Goal: Information Seeking & Learning: Learn about a topic

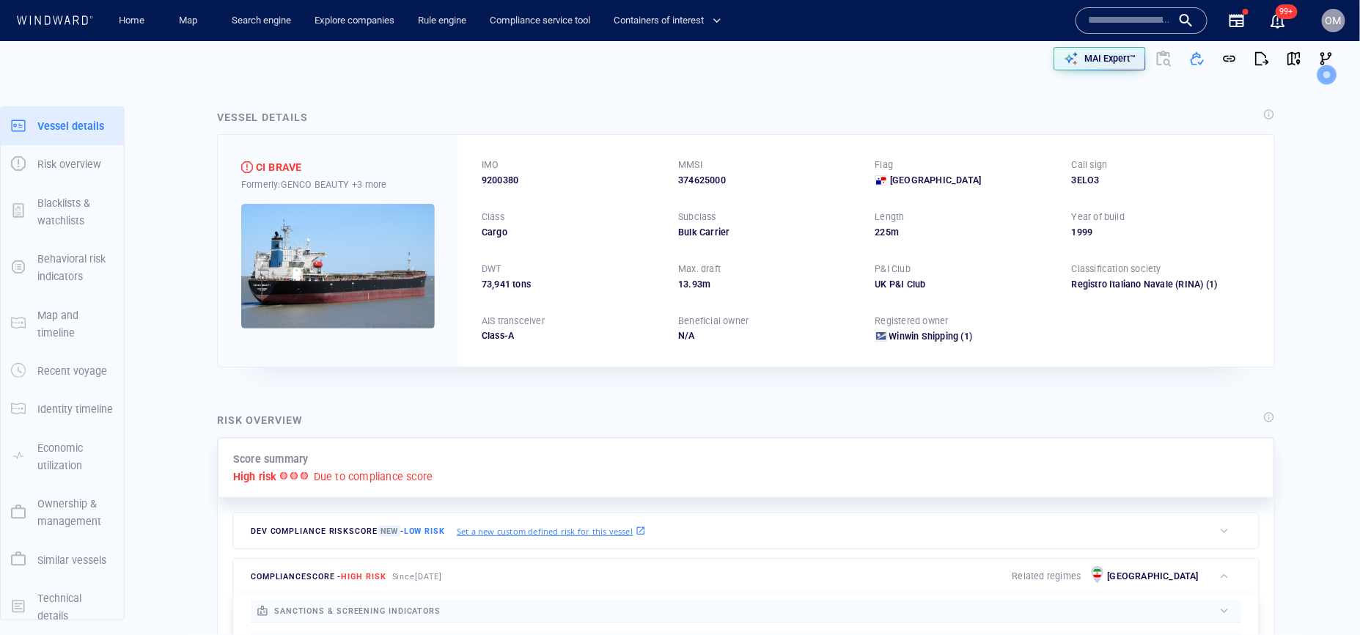
click at [1096, 10] on input "text" at bounding box center [1130, 21] width 84 height 22
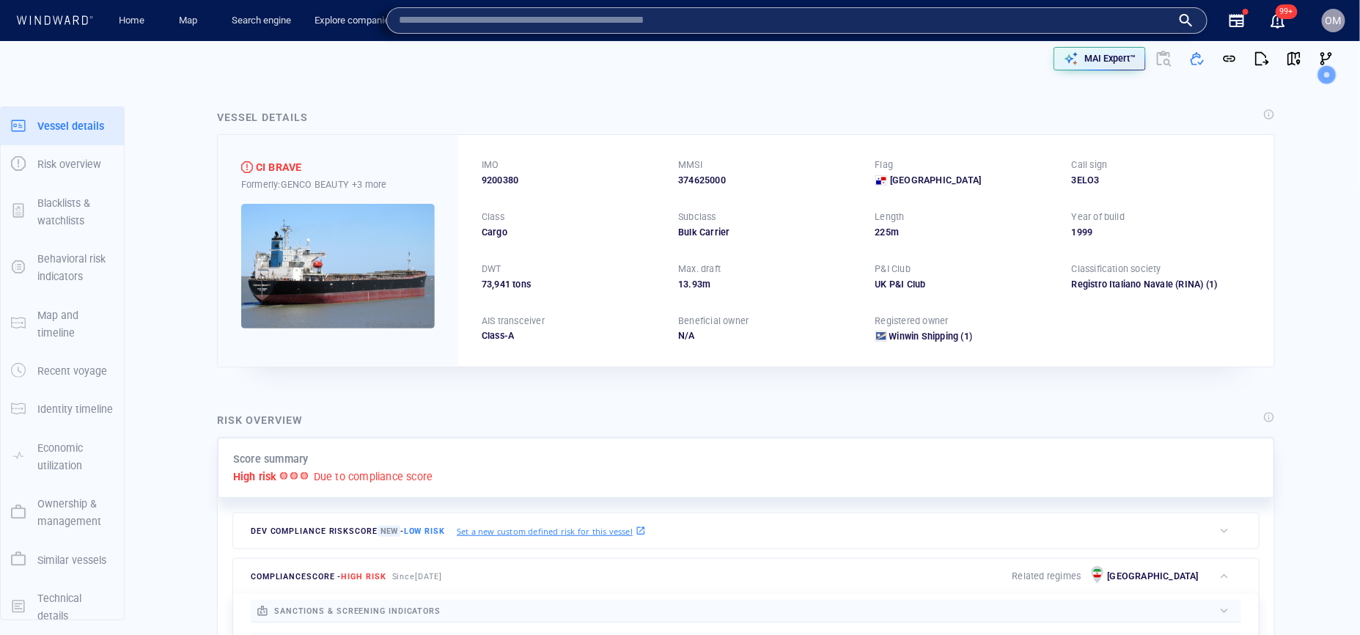
paste input "********"
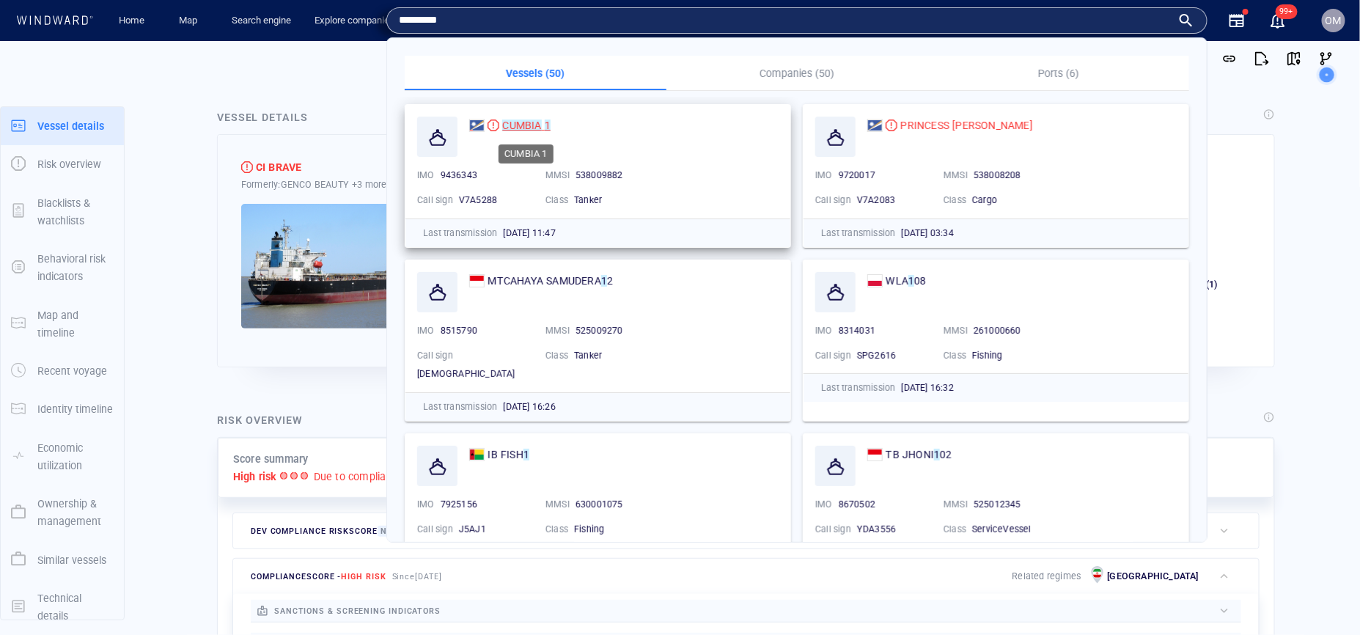
type input "********"
click at [533, 124] on mark "CUMBIA" at bounding box center [521, 126] width 39 height 12
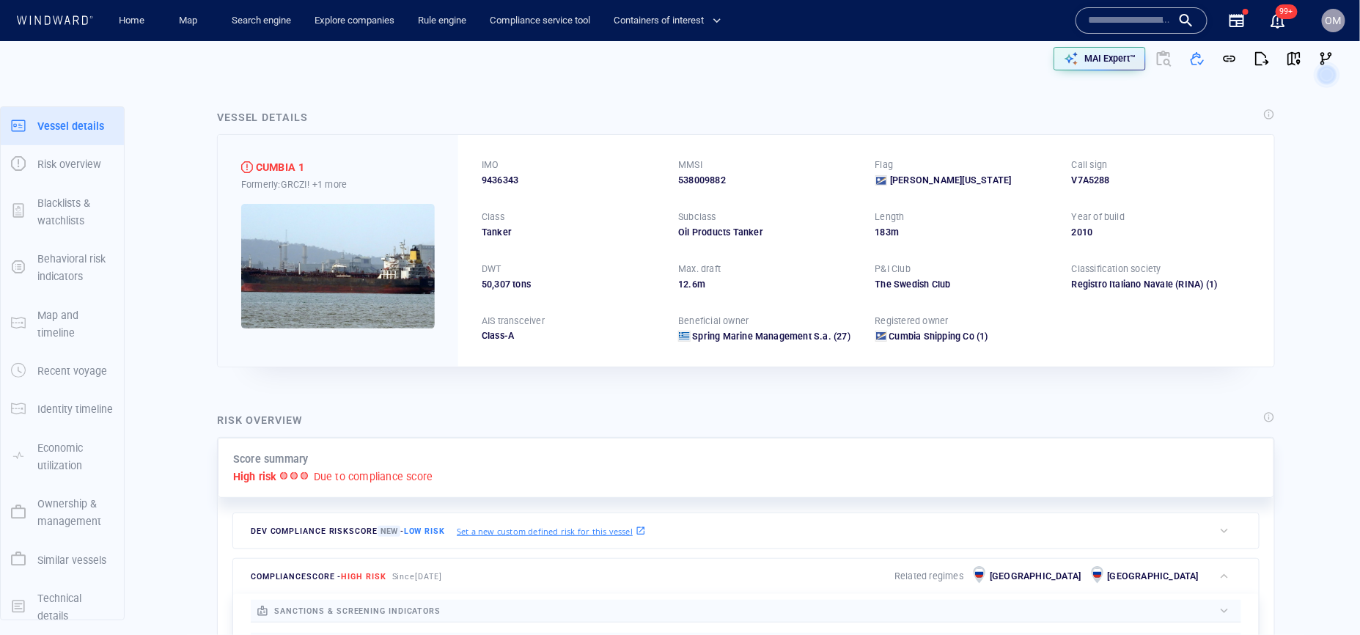
click at [908, 136] on div "IMO 9436343 MMSI 538009882 Flag Marshall Islands Call sign V7A5288 Class Tanker…" at bounding box center [866, 250] width 816 height 231
click at [1107, 29] on input "text" at bounding box center [1130, 21] width 84 height 22
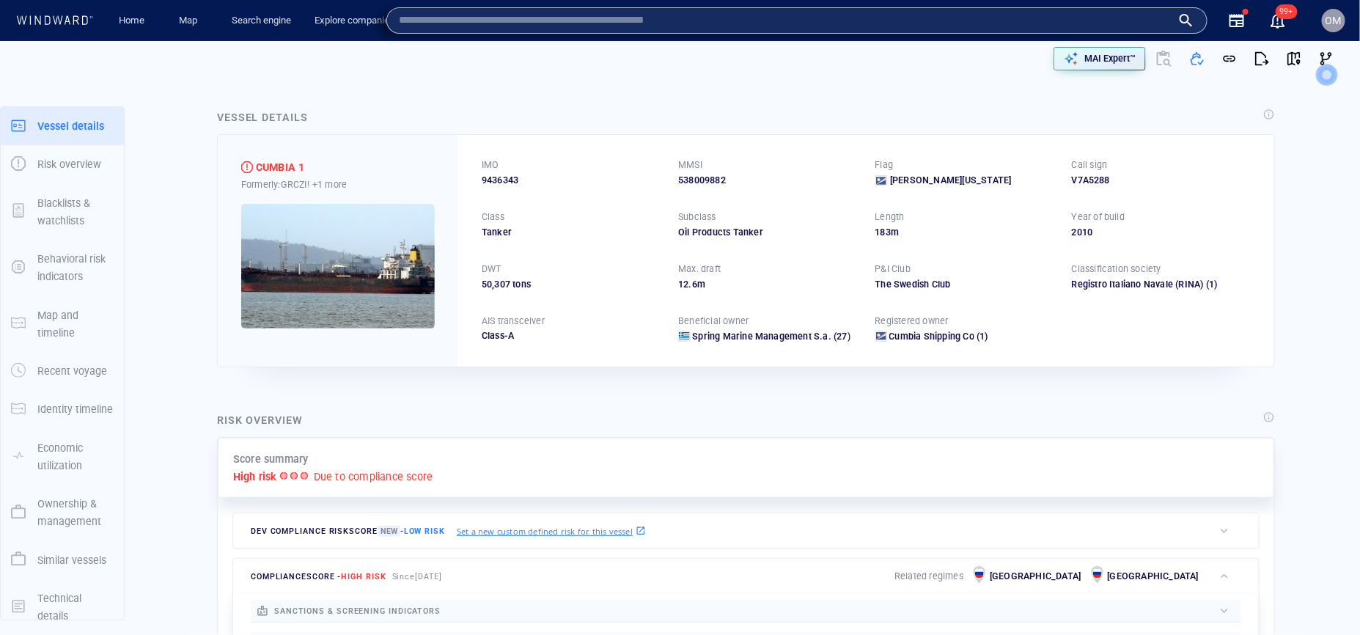
paste input "********"
type input "********"
click at [846, 110] on div "Vessel details" at bounding box center [746, 119] width 1064 height 26
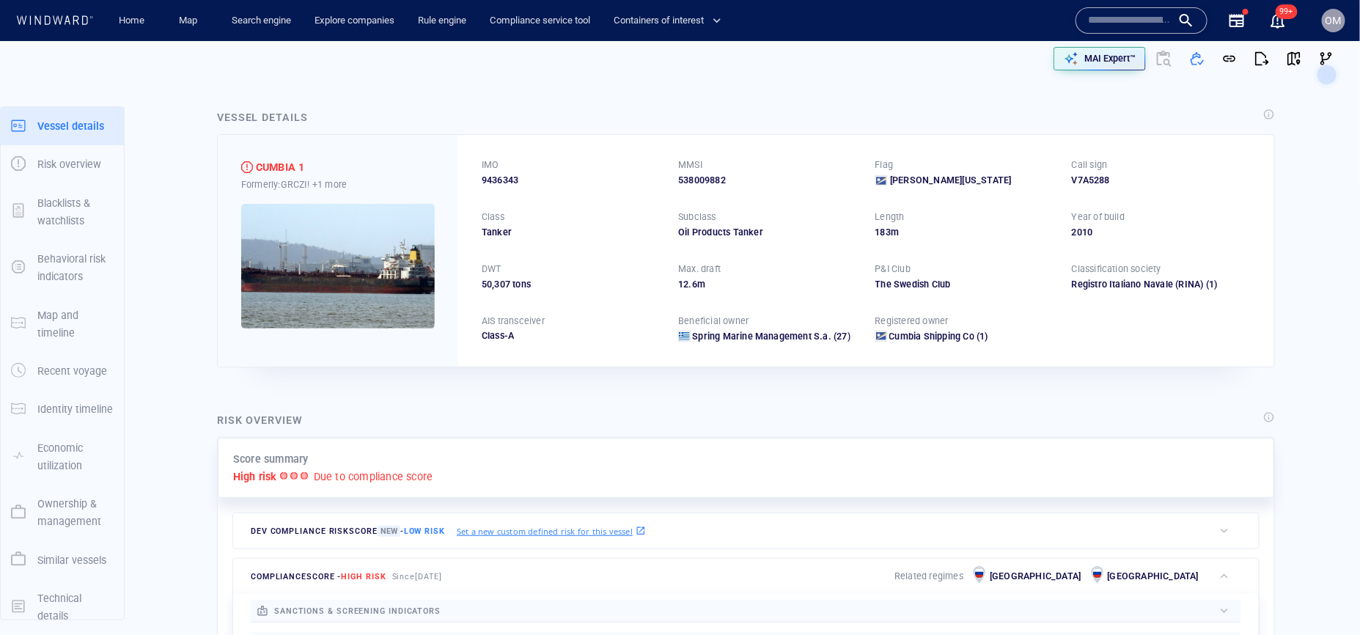
click at [560, 136] on div "IMO 9436343 MMSI 538009882 Flag Marshall Islands Call sign V7A5288 Class Tanker…" at bounding box center [866, 250] width 816 height 231
click at [699, 184] on div "538009882" at bounding box center [767, 180] width 179 height 13
click at [914, 179] on span "Marshall Islands" at bounding box center [951, 180] width 122 height 13
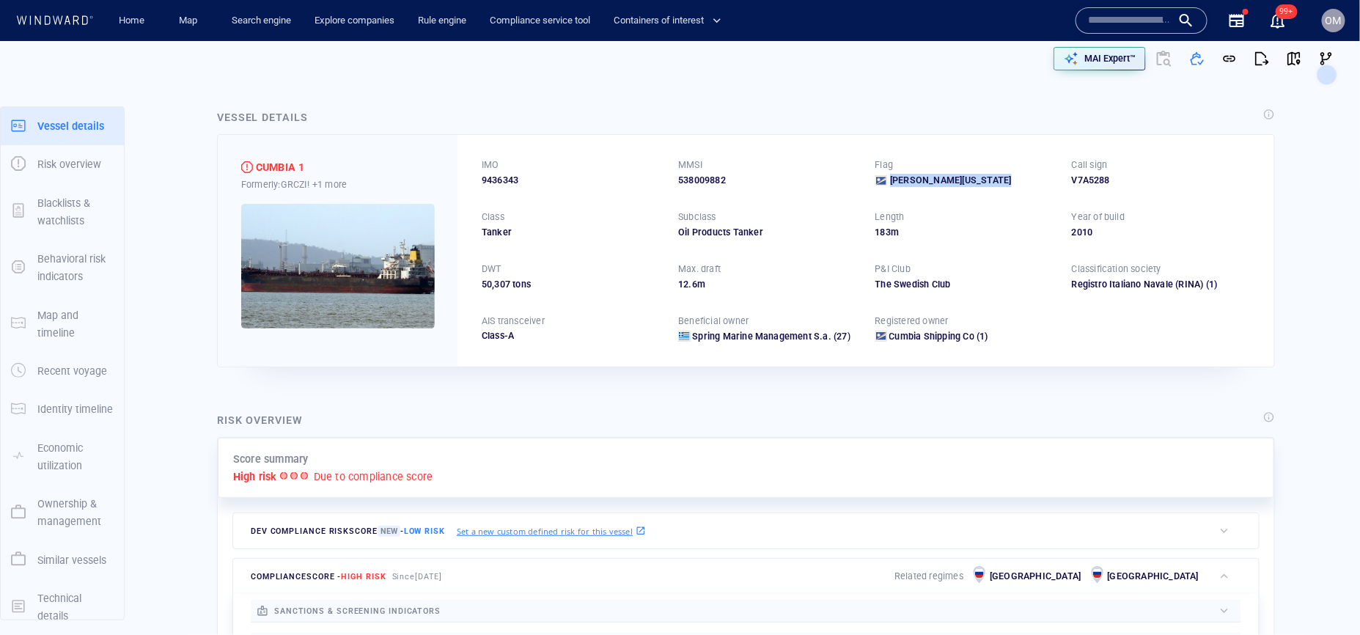
click at [914, 179] on span "Marshall Islands" at bounding box center [951, 180] width 122 height 13
click at [1085, 179] on div "V7A5288" at bounding box center [1161, 180] width 179 height 13
click at [1091, 156] on div "Call sign" at bounding box center [1090, 164] width 42 height 19
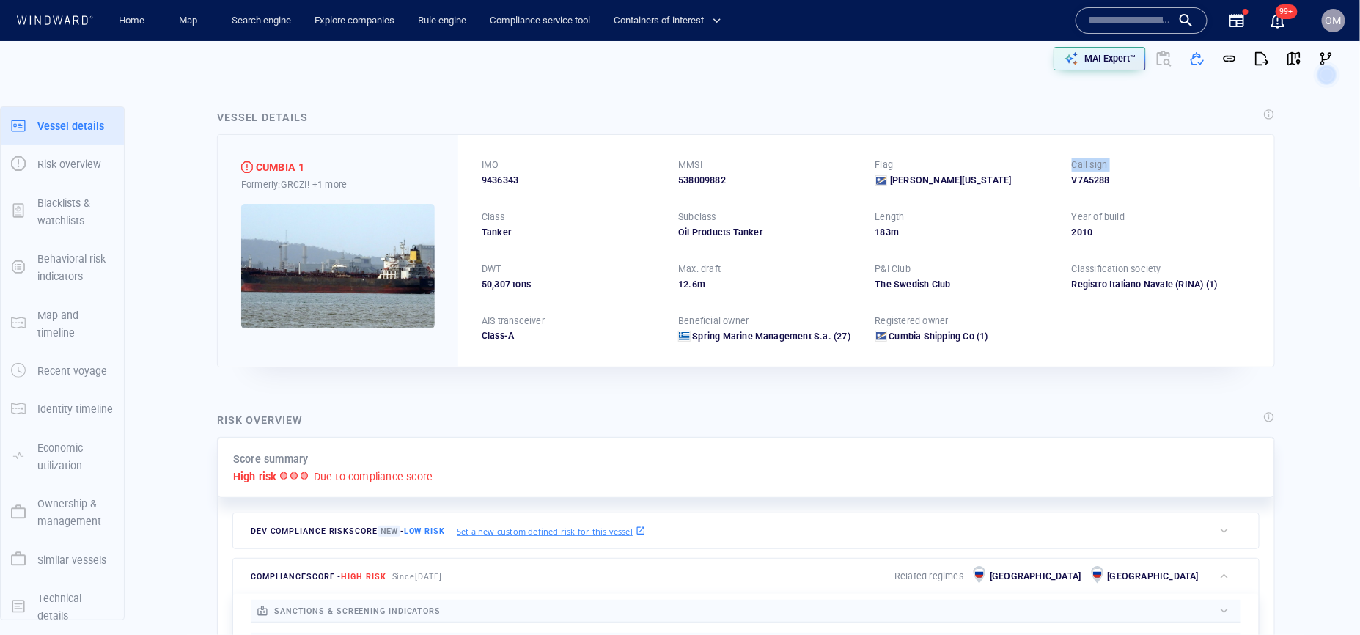
click at [1091, 156] on div "Call sign" at bounding box center [1090, 164] width 42 height 19
click at [1091, 174] on div "V7A5288" at bounding box center [1161, 180] width 179 height 13
click at [953, 172] on div "Flag" at bounding box center [965, 164] width 185 height 19
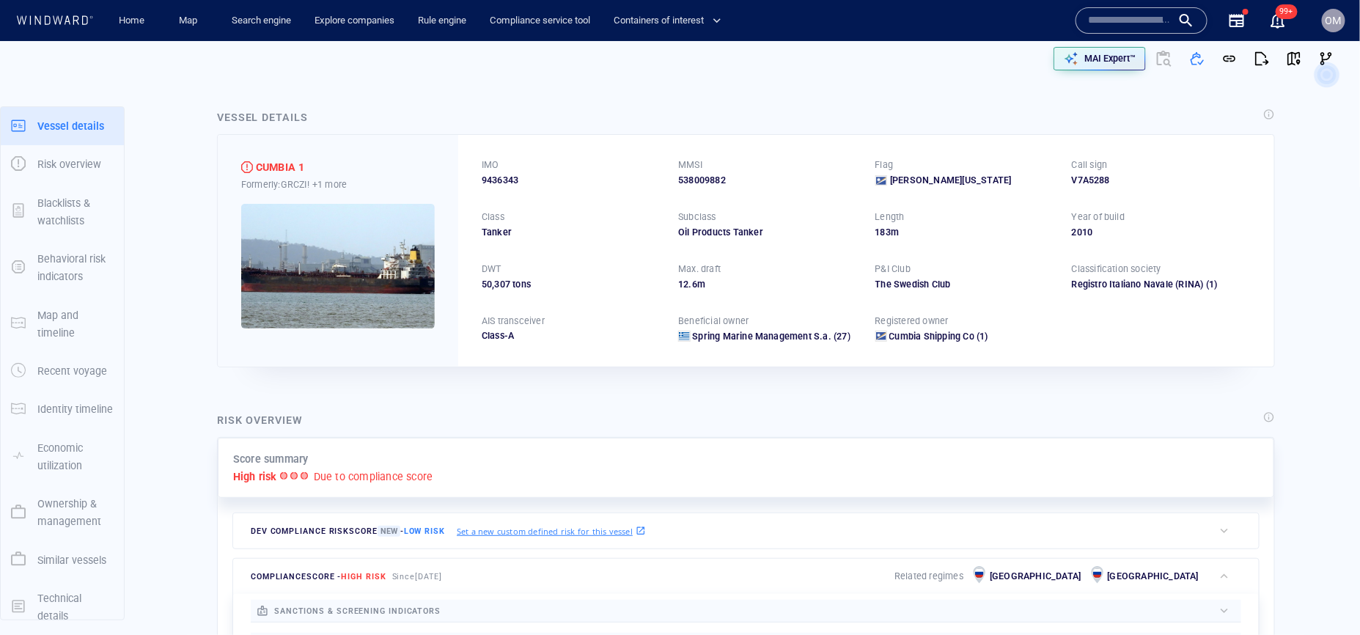
click at [953, 172] on div "Flag" at bounding box center [965, 164] width 185 height 19
click at [947, 173] on div "Flag" at bounding box center [965, 164] width 185 height 19
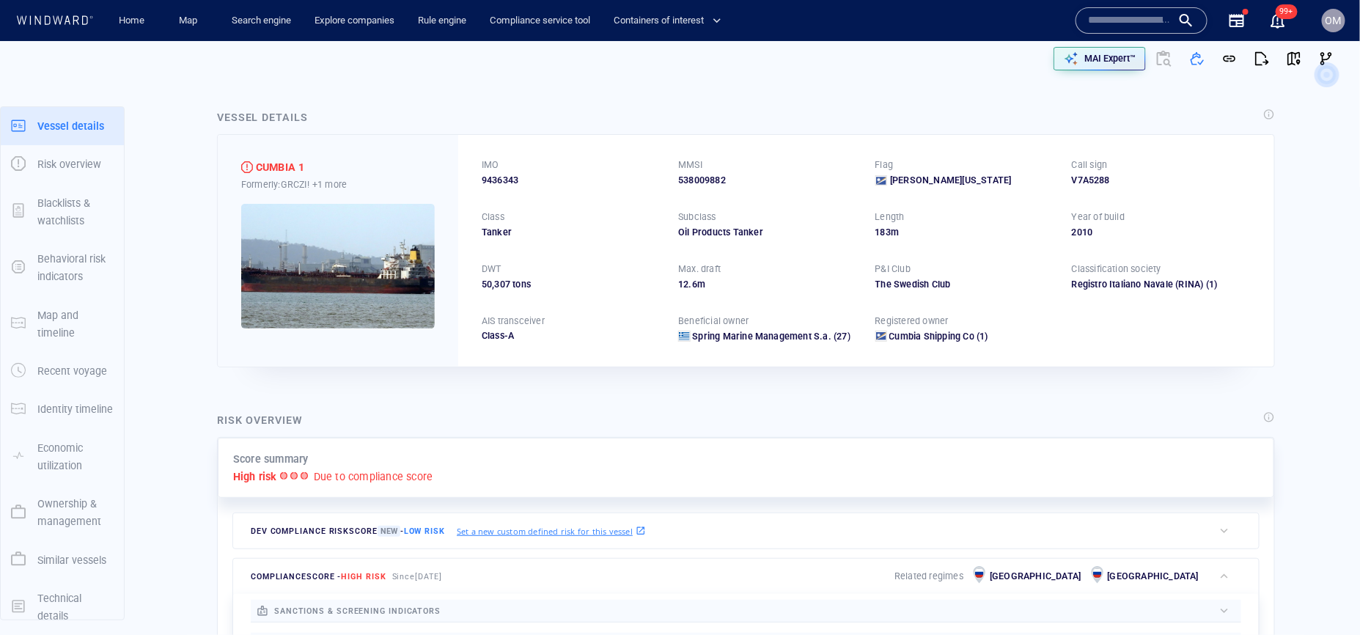
click at [946, 174] on span "Marshall Islands" at bounding box center [951, 180] width 122 height 13
click at [944, 176] on span "Marshall Islands" at bounding box center [951, 180] width 122 height 13
click at [697, 177] on div "538009882" at bounding box center [767, 180] width 179 height 13
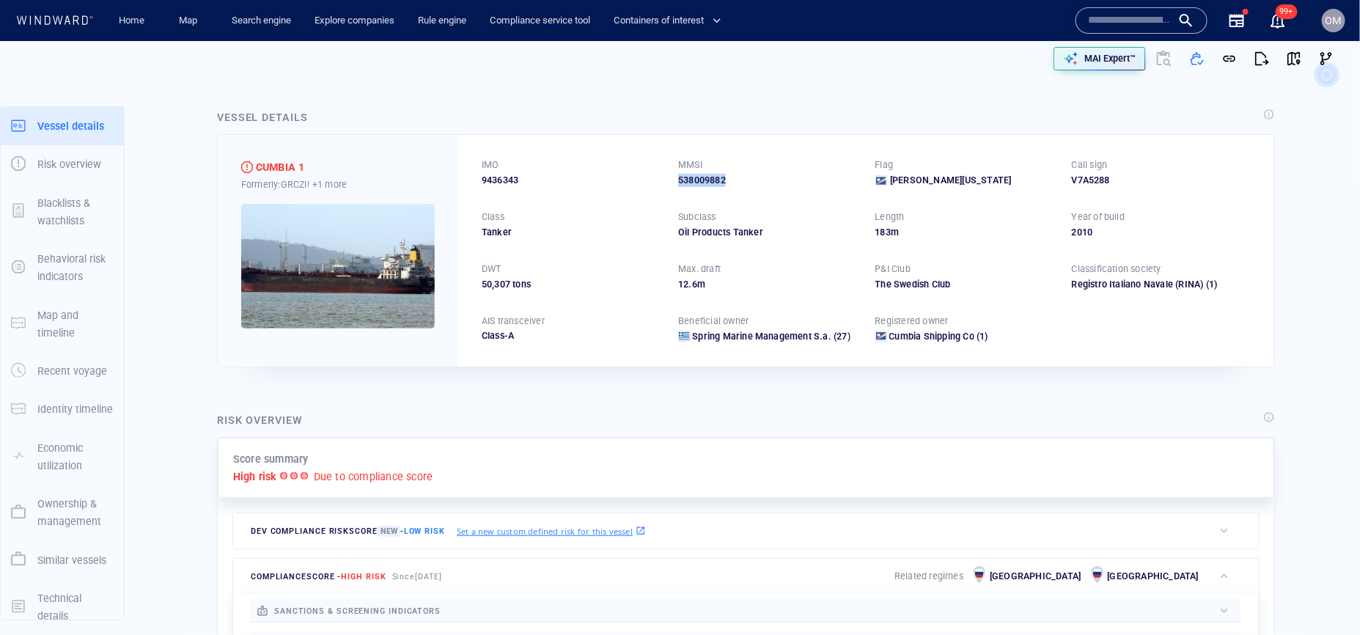
click at [697, 177] on div "538009882" at bounding box center [767, 180] width 179 height 13
copy div "538009882"
click at [501, 182] on span "9436343" at bounding box center [500, 180] width 37 height 13
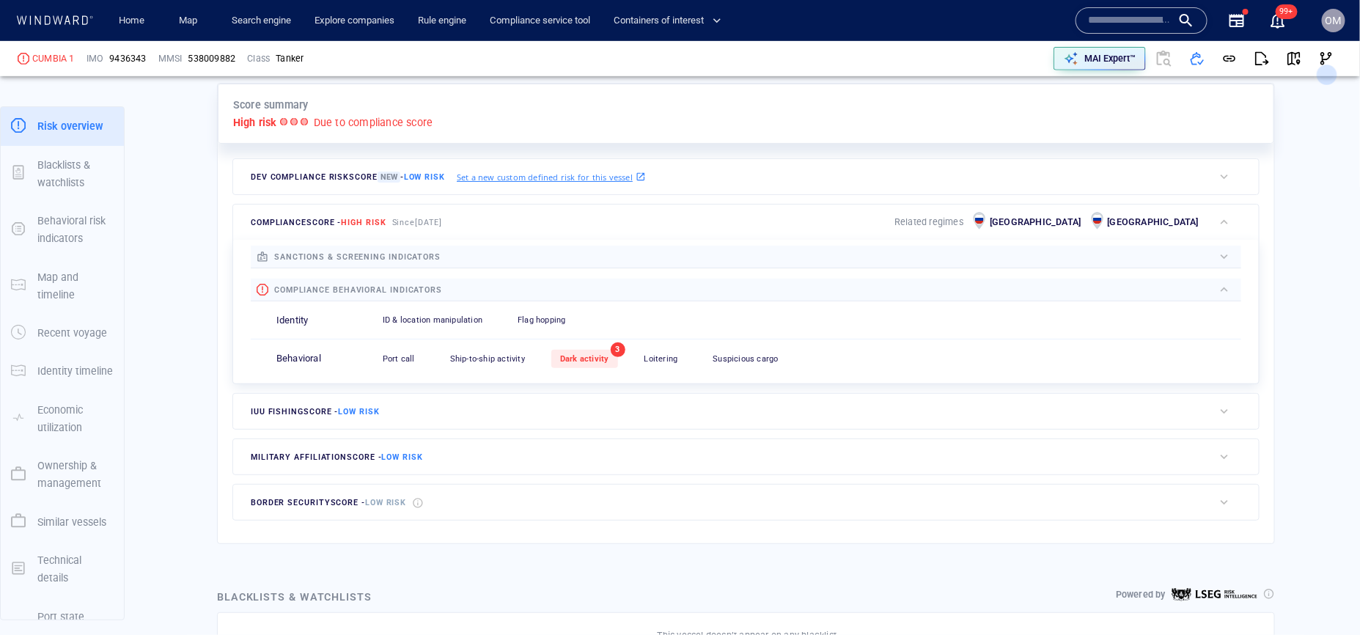
scroll to position [368, 0]
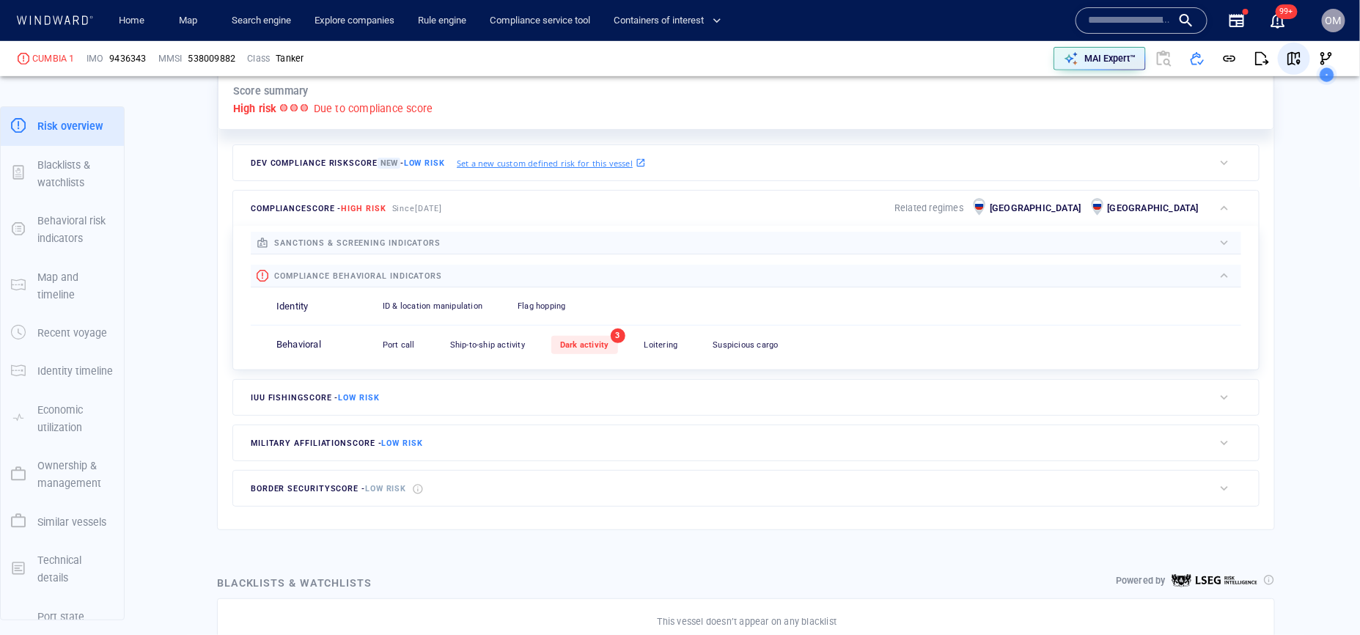
click at [1293, 51] on span "button" at bounding box center [1294, 58] width 15 height 15
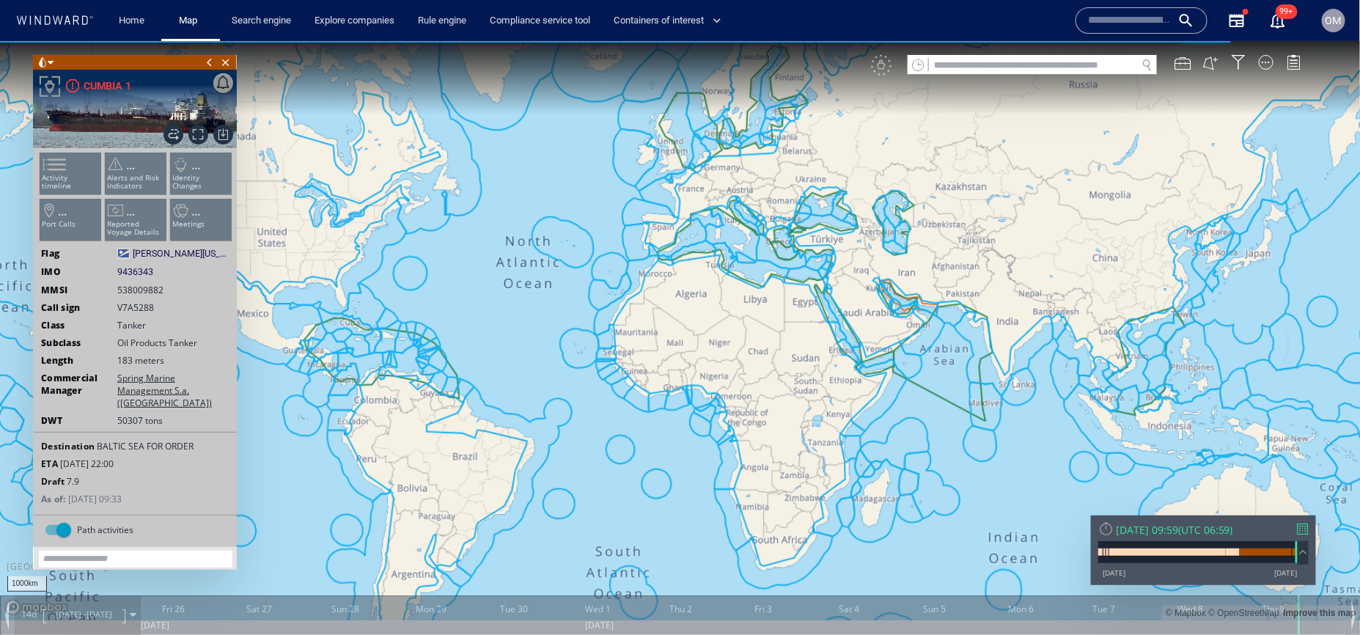
click at [65, 161] on ul "Activity timeline ... Alerts and Risk Indicators ... Identity Changes ... Port …" at bounding box center [135, 198] width 197 height 103
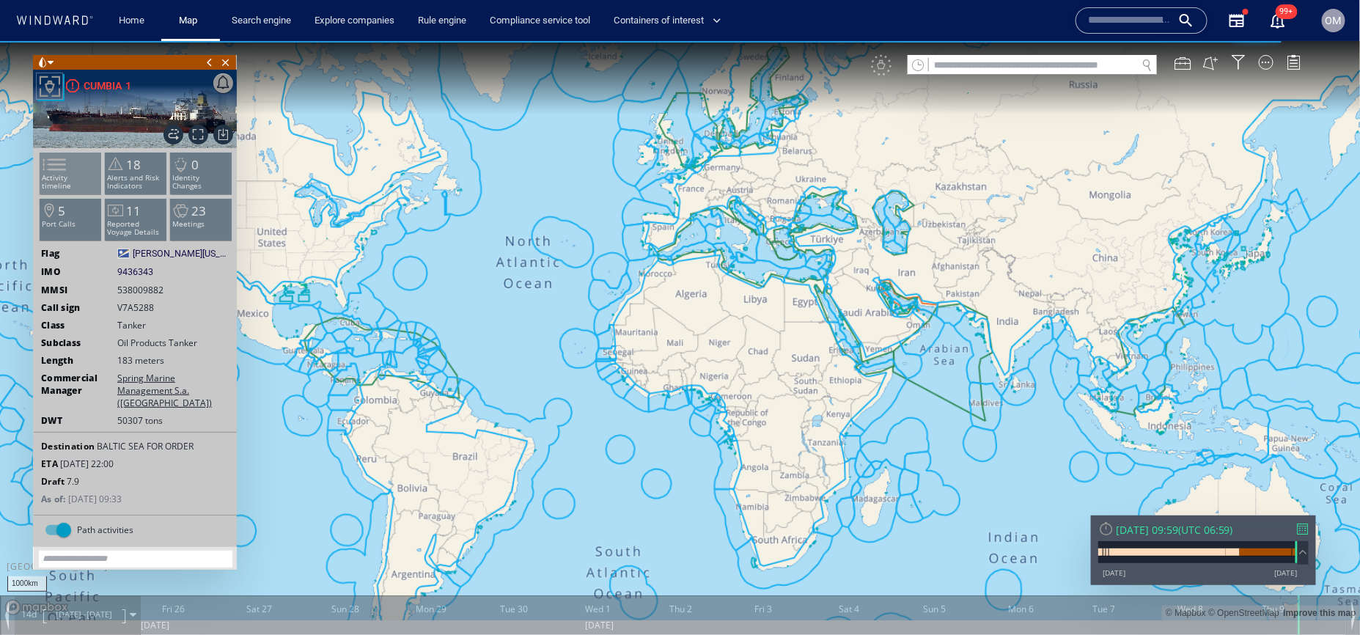
click at [95, 176] on p "Activity timeline" at bounding box center [71, 181] width 62 height 16
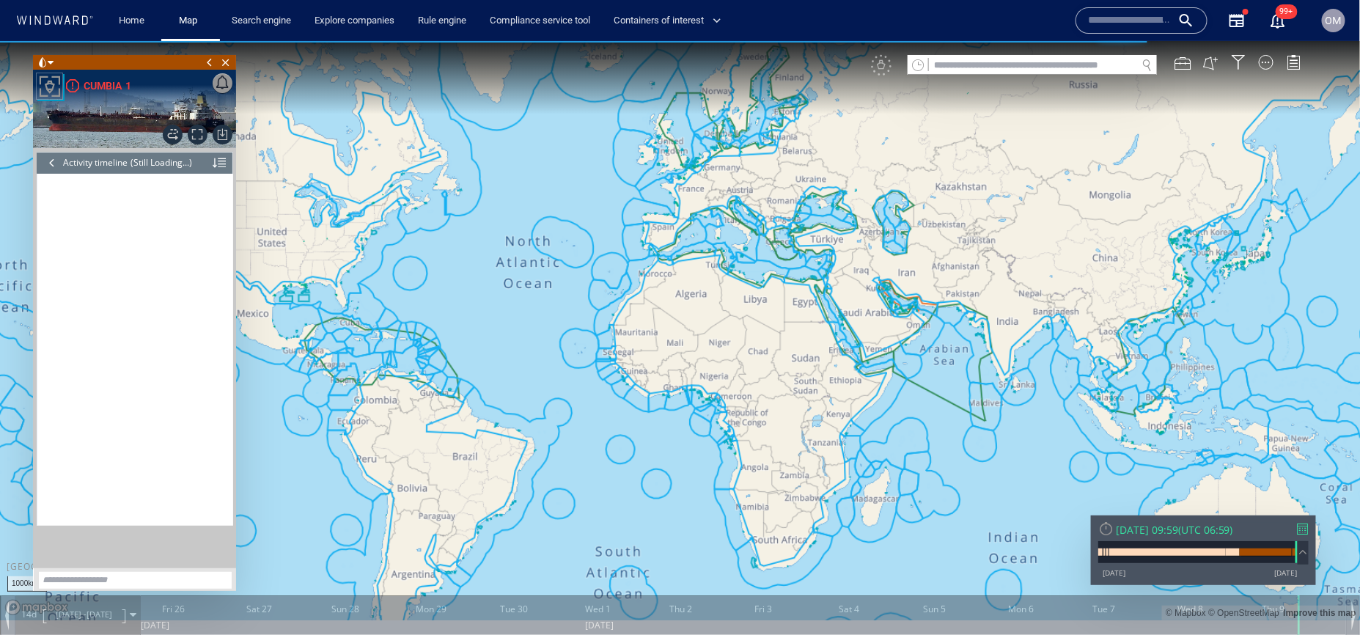
scroll to position [8036, 0]
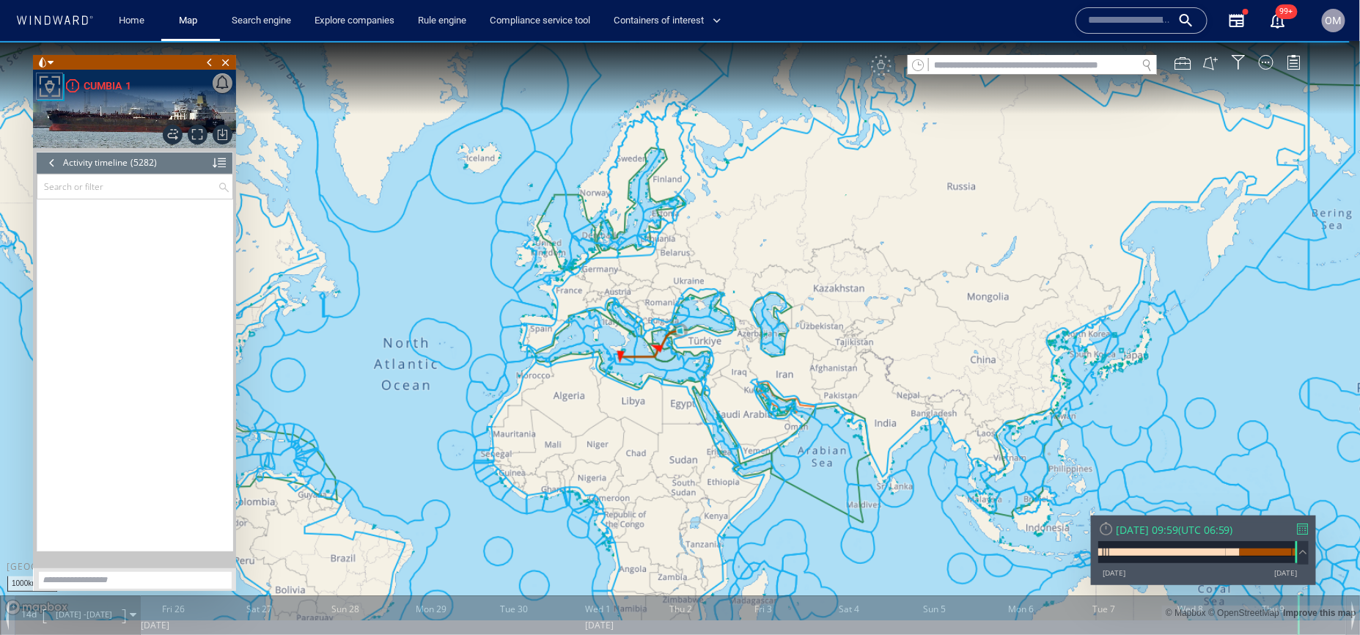
scroll to position [212686, 0]
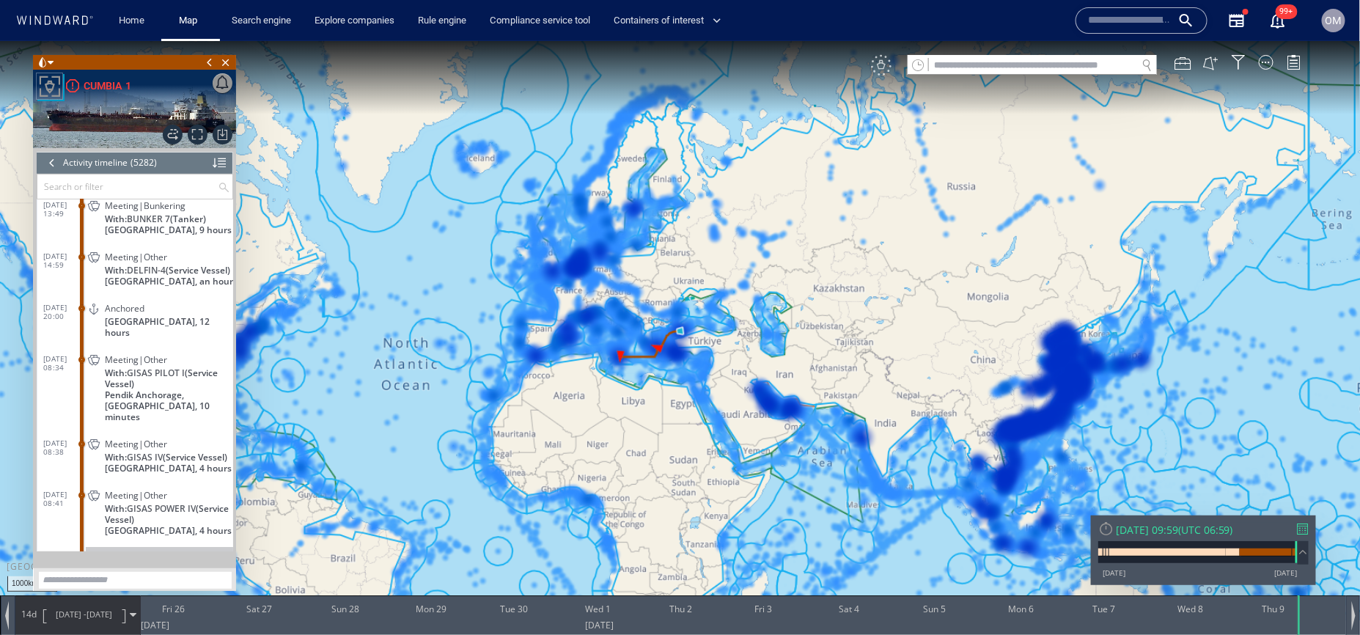
click at [880, 68] on div "VM" at bounding box center [881, 64] width 21 height 21
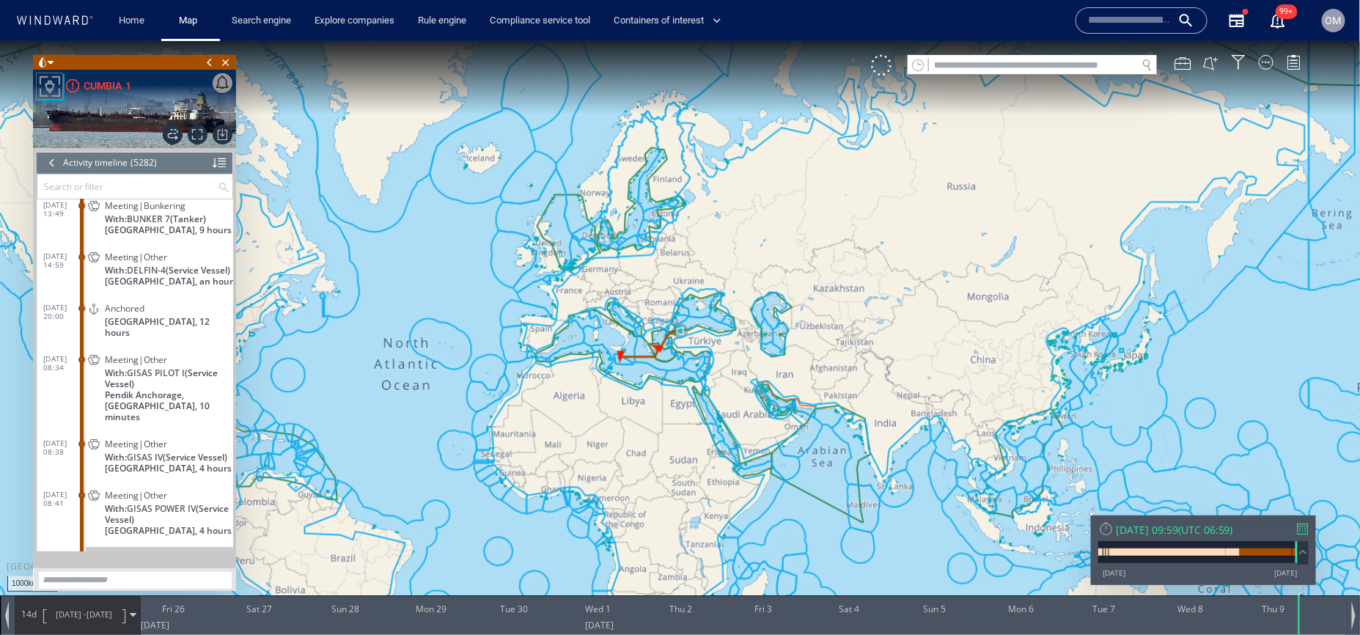
click at [1302, 524] on div at bounding box center [1303, 528] width 11 height 11
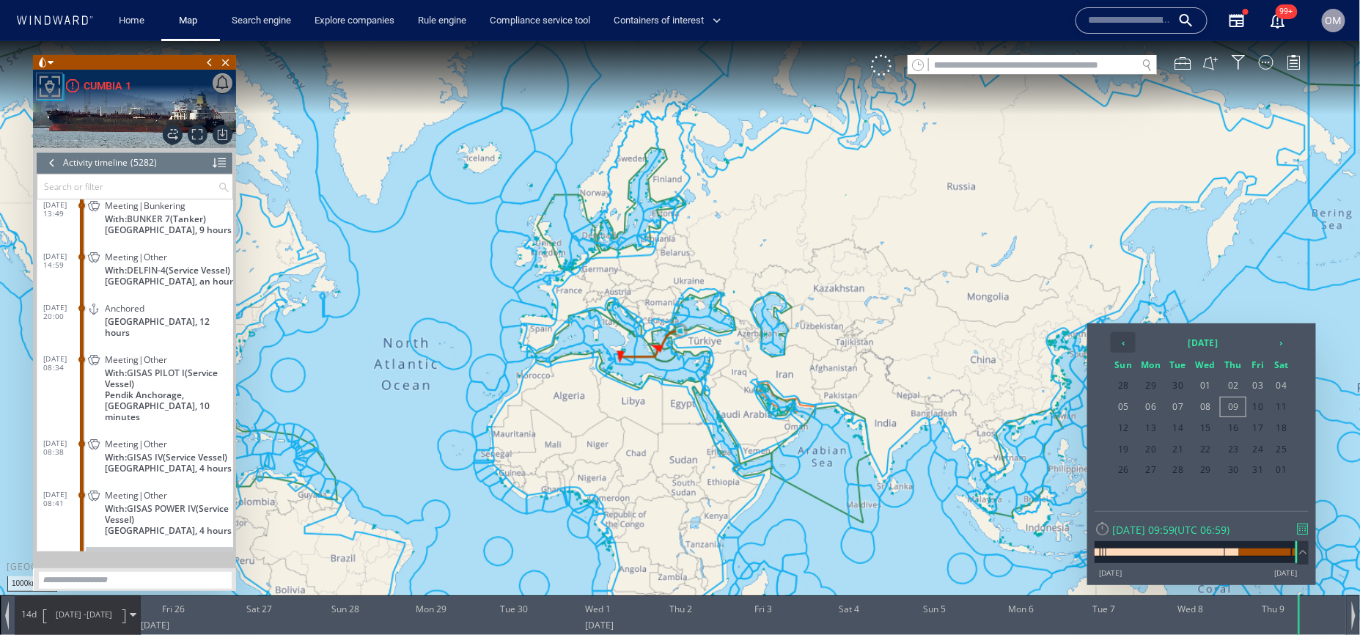
click at [1126, 339] on th "‹" at bounding box center [1123, 341] width 25 height 21
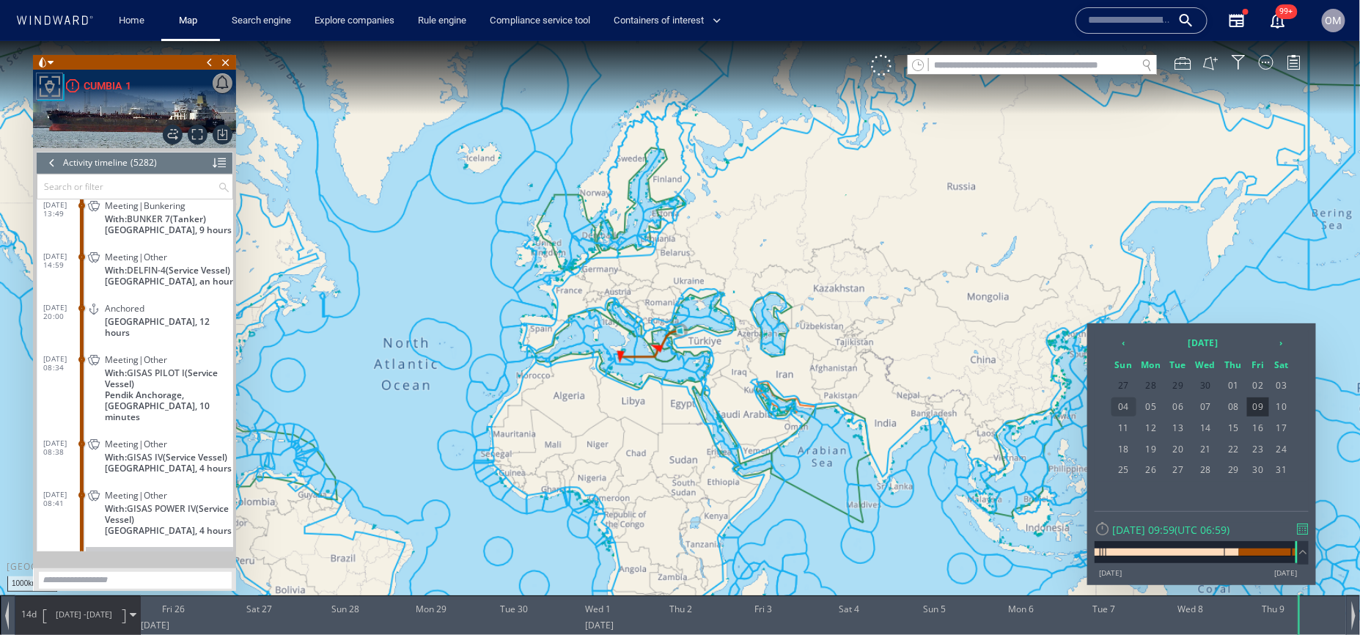
click at [1127, 410] on span "04" at bounding box center [1124, 406] width 25 height 19
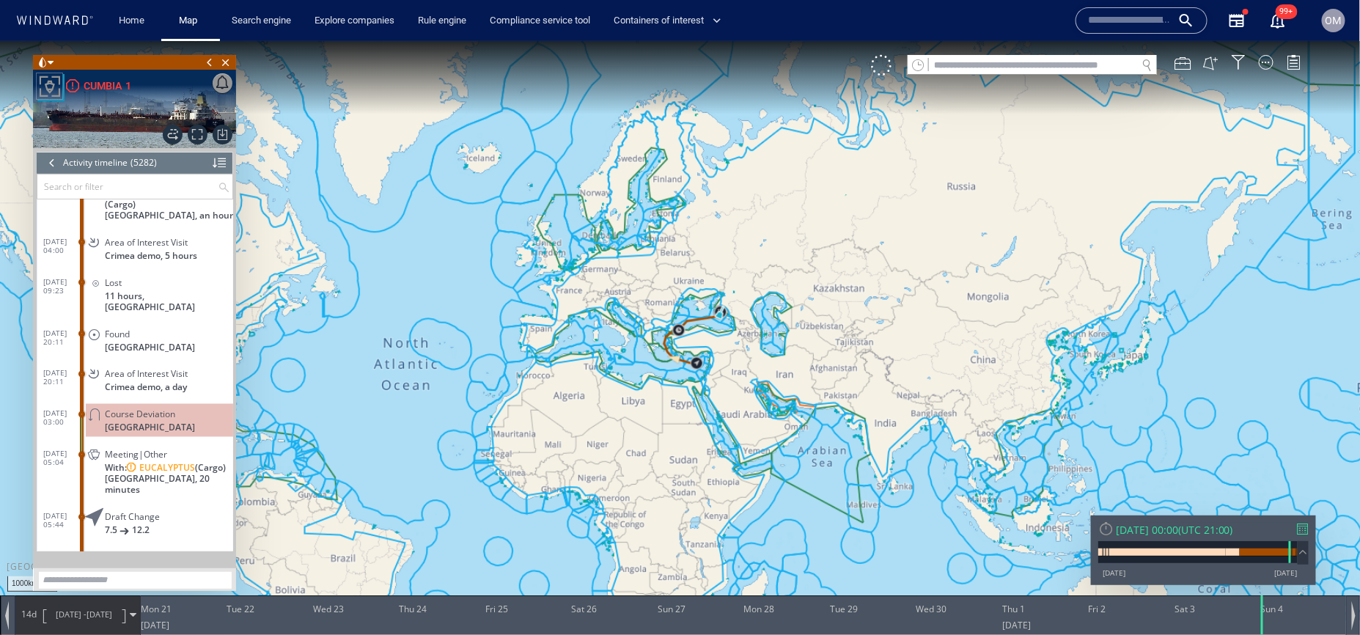
scroll to position [199423, 0]
click at [47, 615] on span "20/04/25 - 04/05/25" at bounding box center [84, 613] width 74 height 37
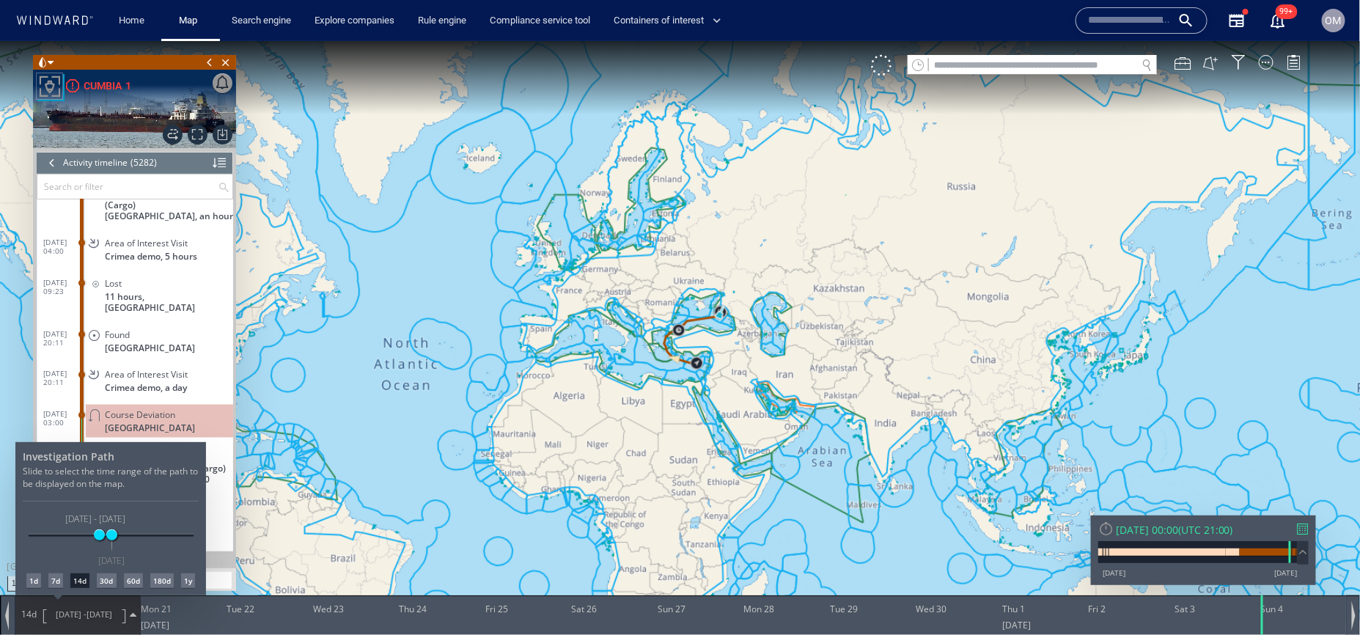
click at [37, 584] on div "1d" at bounding box center [33, 580] width 15 height 15
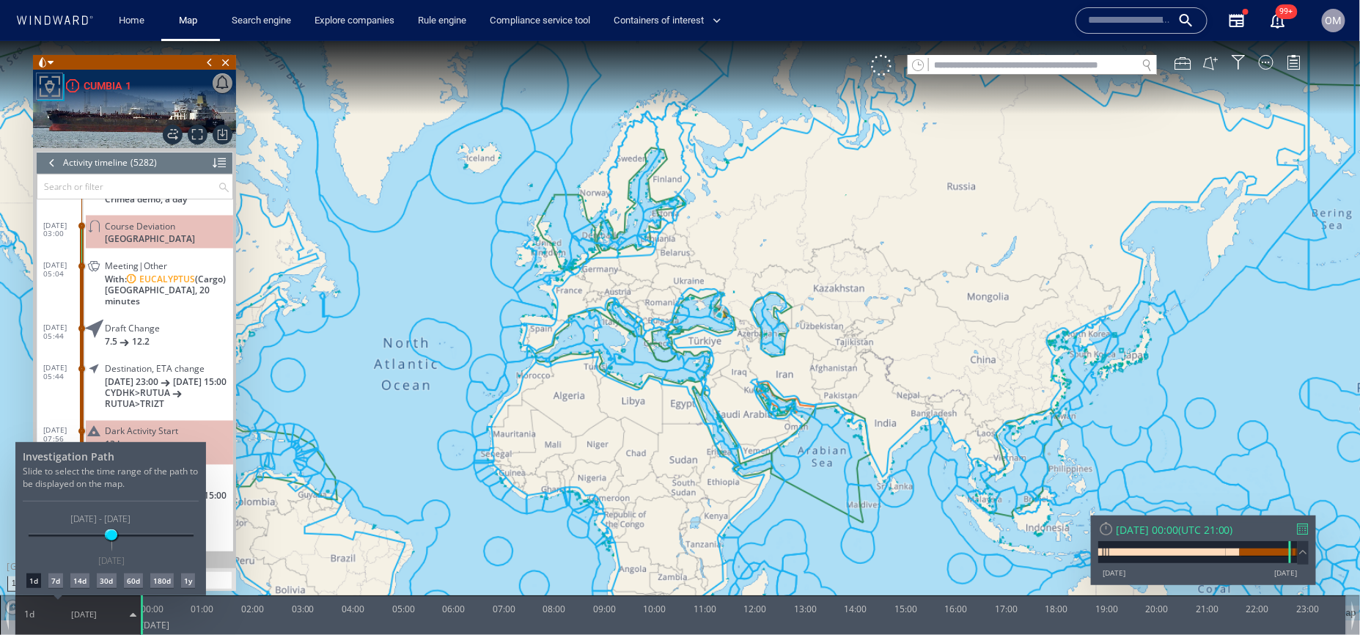
click at [191, 219] on div at bounding box center [680, 337] width 1360 height 594
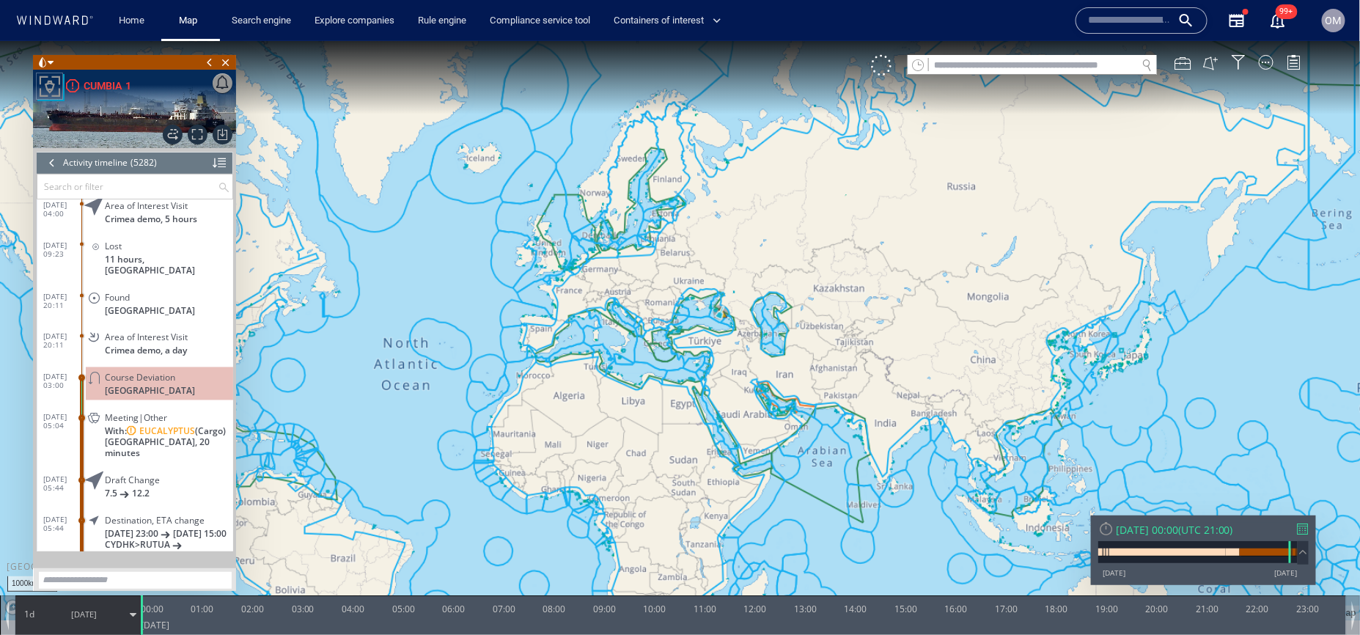
scroll to position [199443, 0]
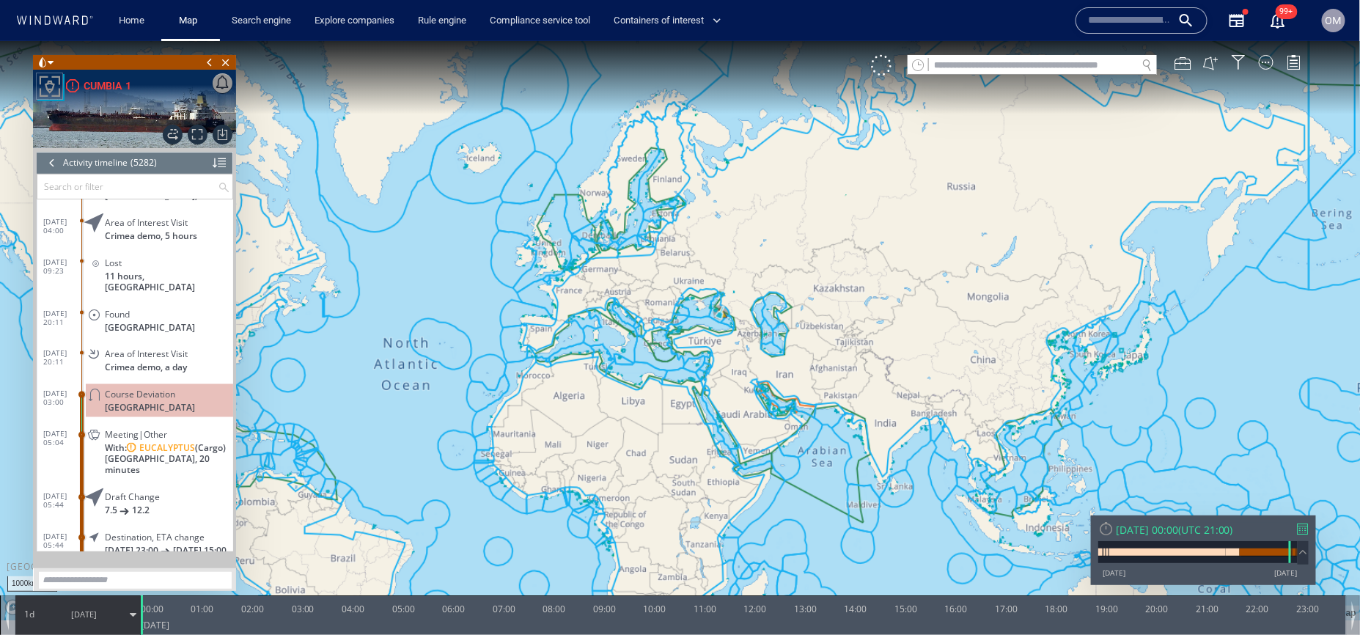
click at [159, 384] on div "Course Deviation Russia" at bounding box center [159, 400] width 147 height 33
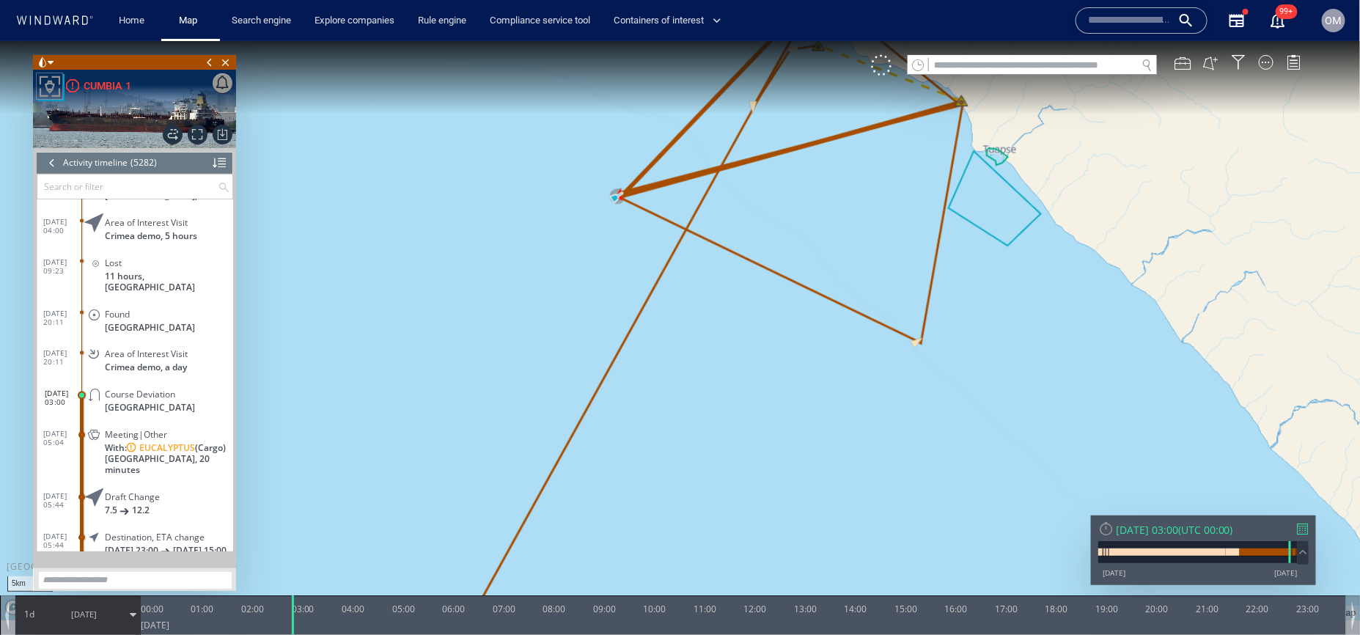
drag, startPoint x: 805, startPoint y: 284, endPoint x: 803, endPoint y: 395, distance: 110.8
click at [803, 395] on canvas "Map" at bounding box center [680, 330] width 1361 height 580
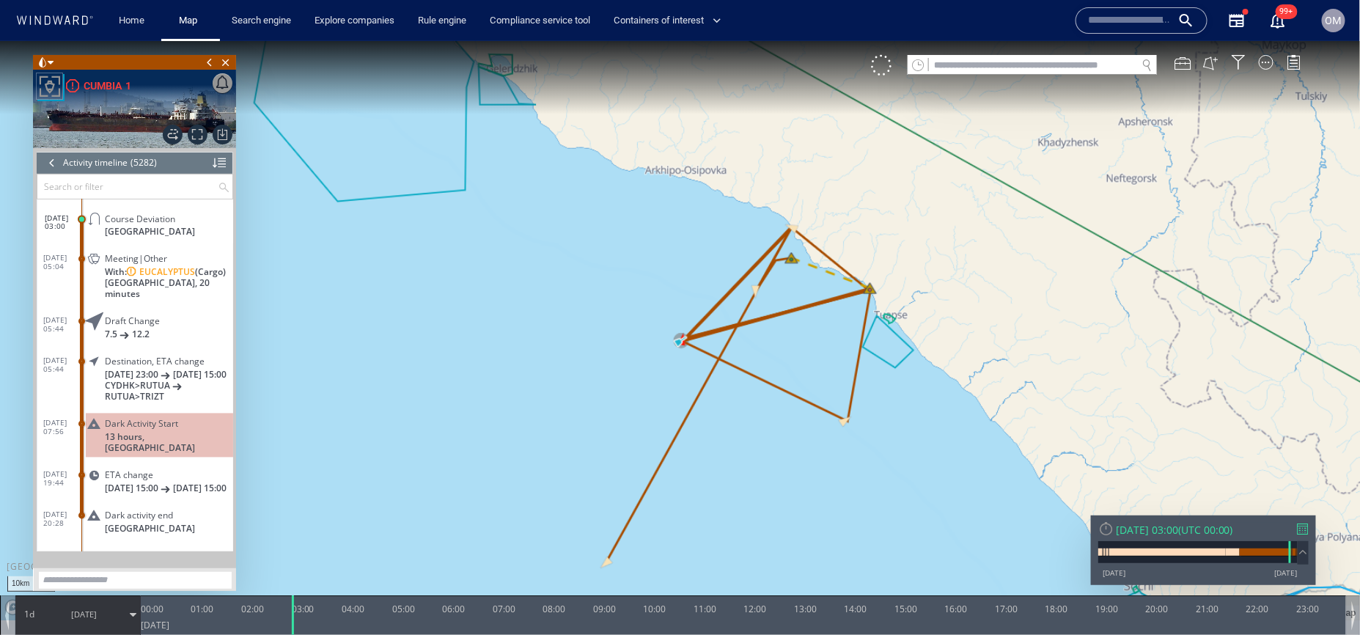
scroll to position [199576, 0]
click at [206, 419] on div "Dark Activity Start" at bounding box center [166, 422] width 122 height 11
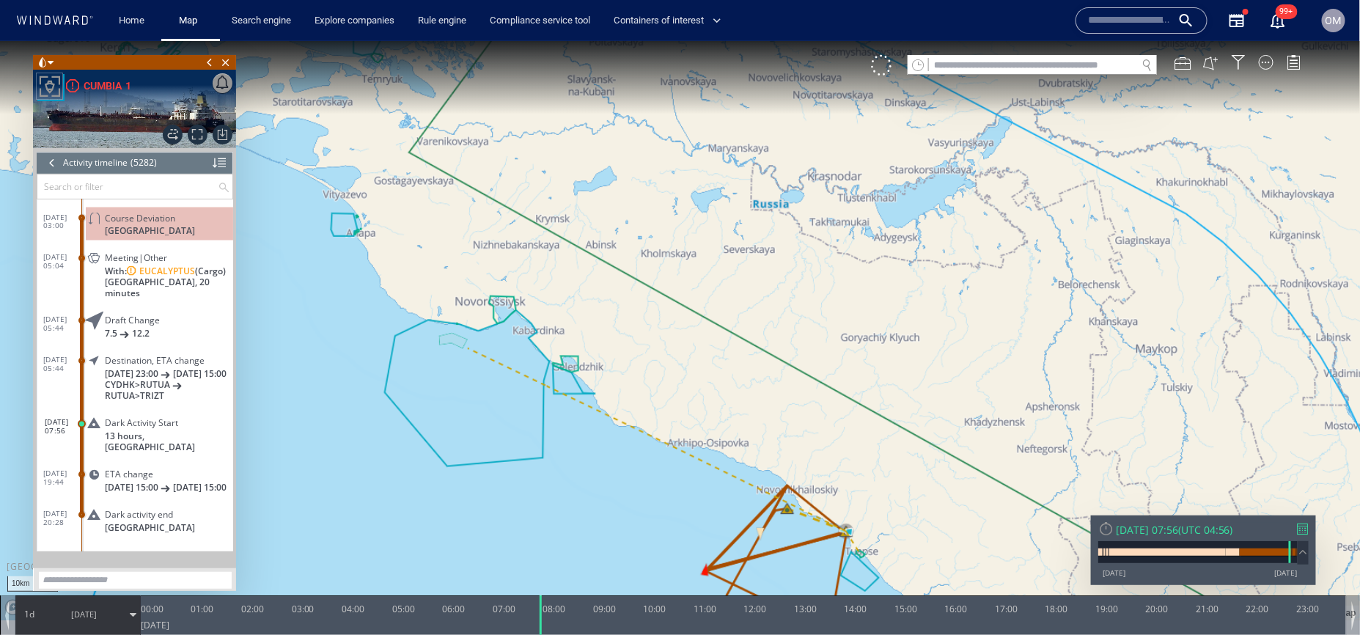
drag, startPoint x: 656, startPoint y: 551, endPoint x: 576, endPoint y: 449, distance: 129.1
click at [576, 449] on canvas "Map" at bounding box center [680, 330] width 1361 height 580
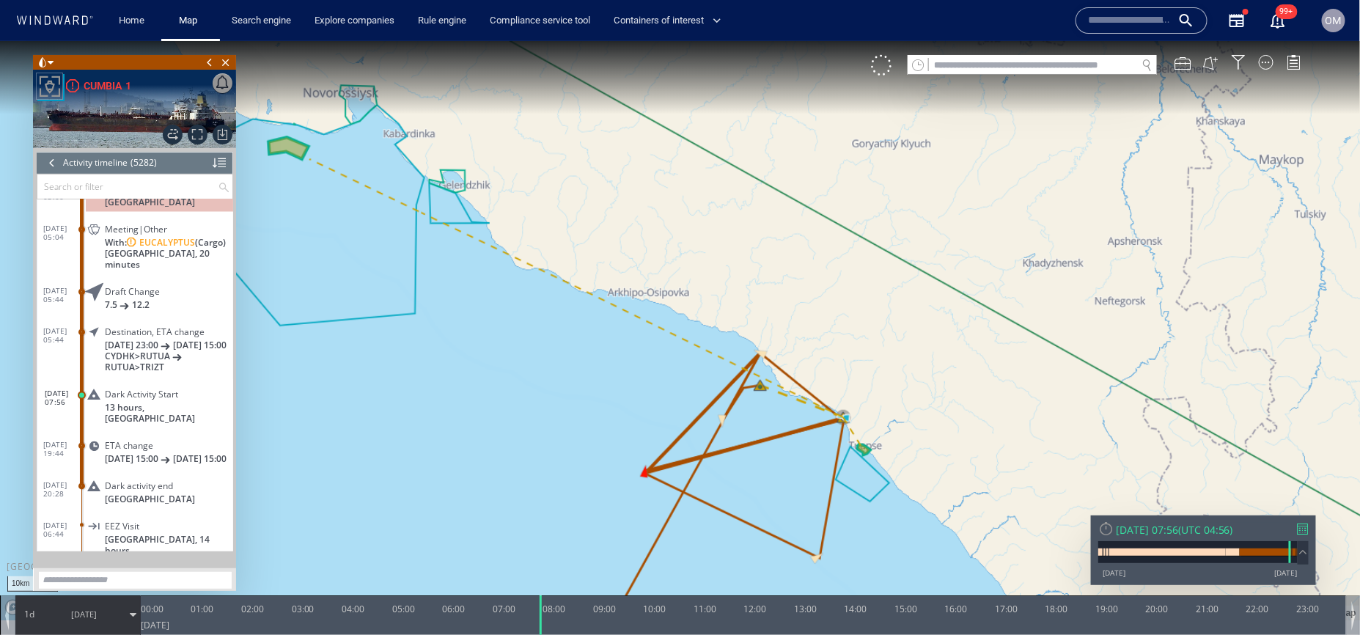
scroll to position [199605, 0]
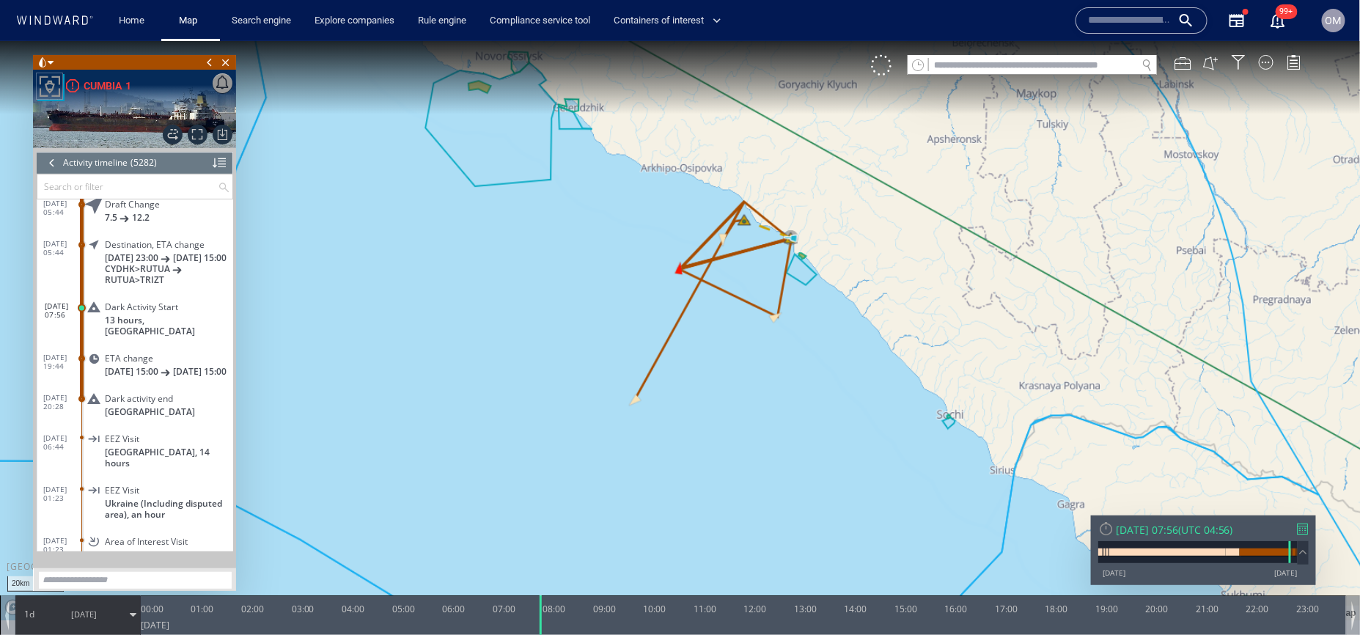
scroll to position [199686, 0]
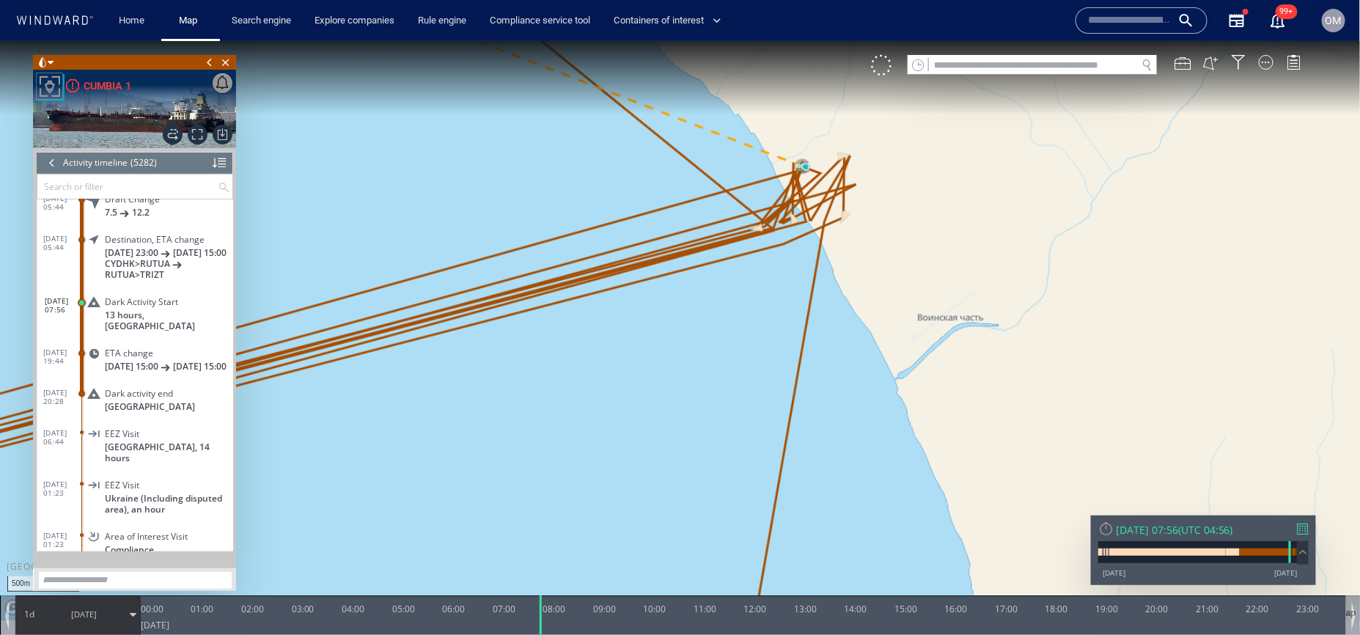
click at [506, 293] on canvas "Map" at bounding box center [680, 330] width 1361 height 580
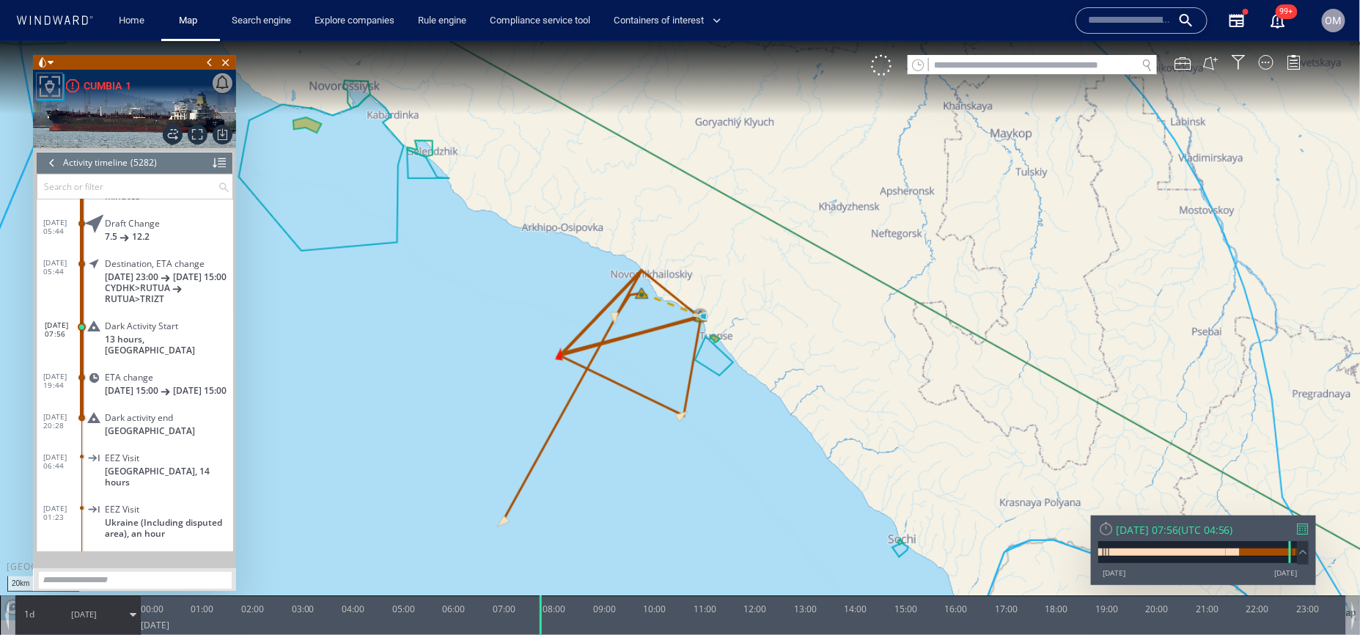
scroll to position [199661, 0]
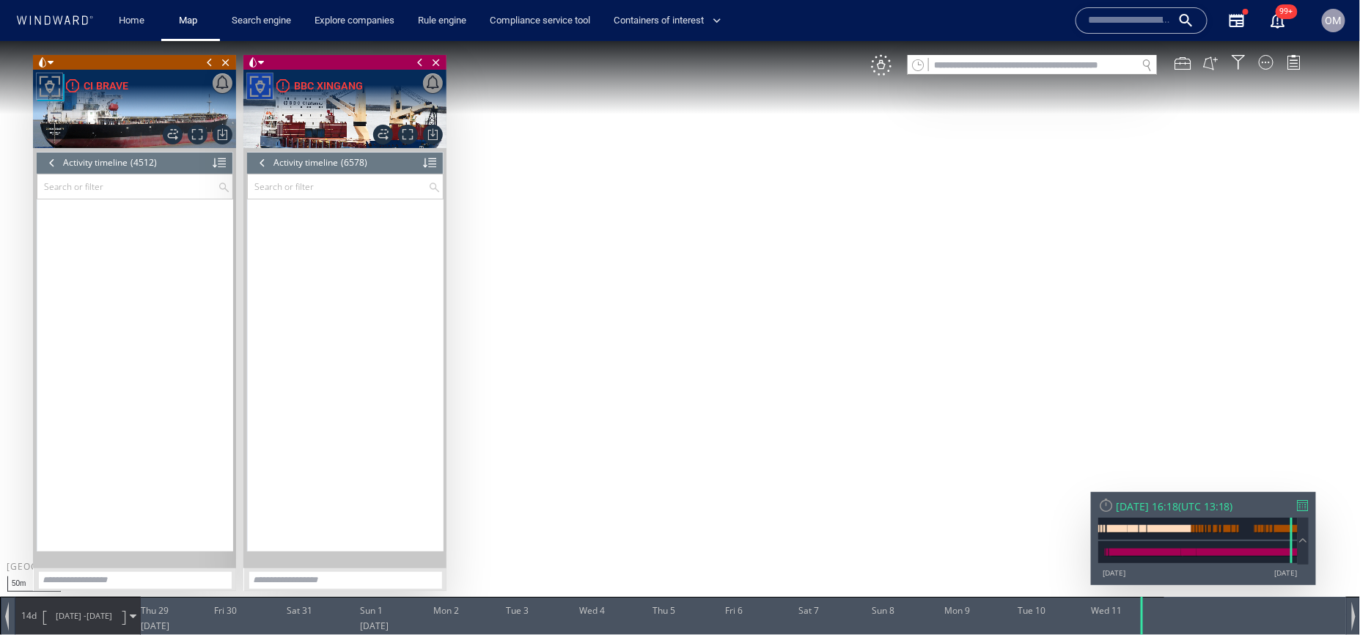
scroll to position [257216, 0]
